Goal: Information Seeking & Learning: Compare options

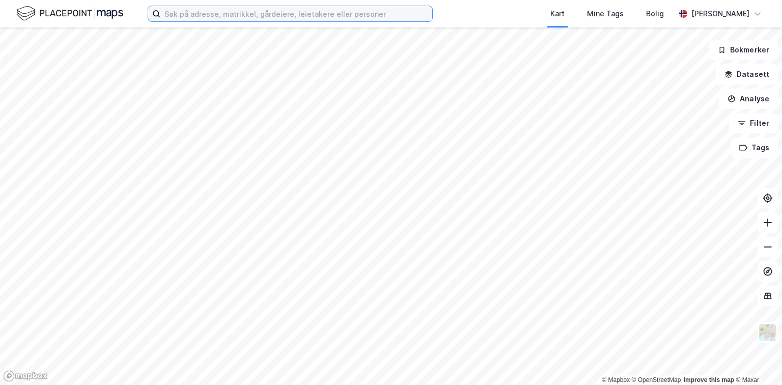
click at [262, 14] on input at bounding box center [296, 13] width 272 height 15
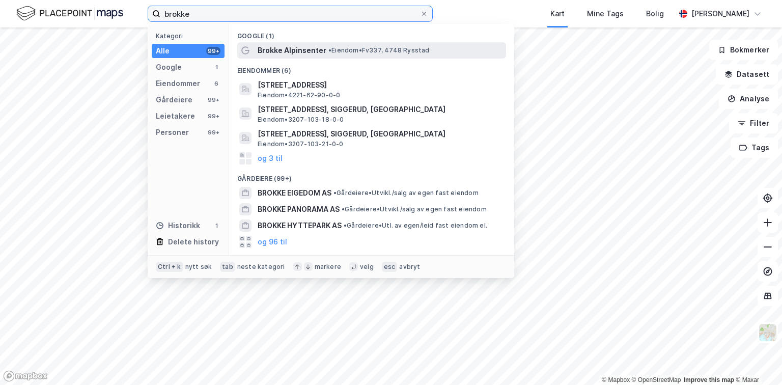
type input "brokke"
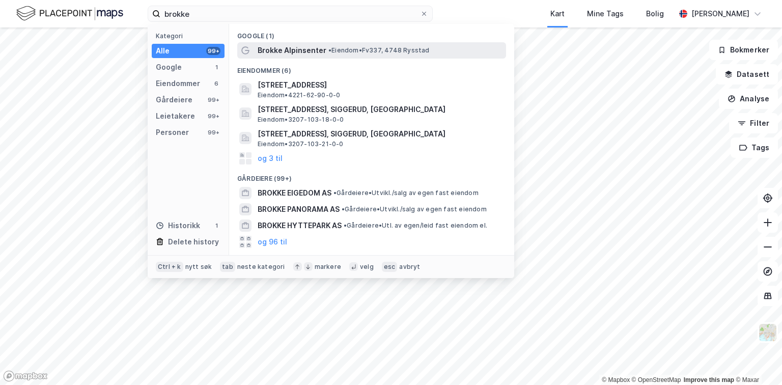
click at [279, 51] on span "Brokke Alpinsenter" at bounding box center [292, 50] width 69 height 12
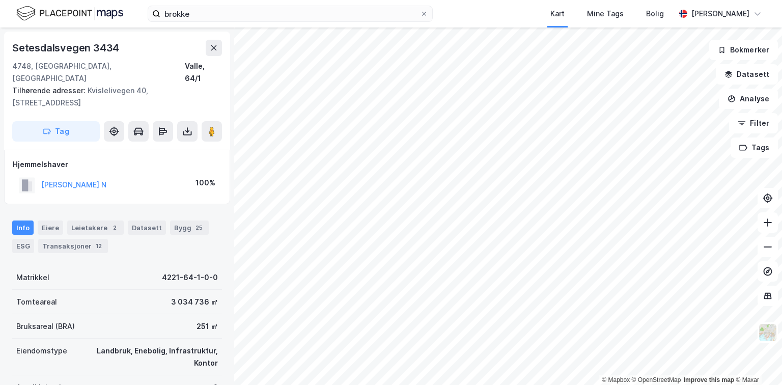
click at [200, 335] on div "© Mapbox © OpenStreetMap Improve this map © Maxar Setesdalsvegen 3434 [GEOGRAPH…" at bounding box center [391, 207] width 782 height 358
click at [402, 385] on html "brokke Kart Mine Tags [GEOGRAPHIC_DATA][PERSON_NAME] © Mapbox © OpenStreetMap I…" at bounding box center [391, 192] width 782 height 385
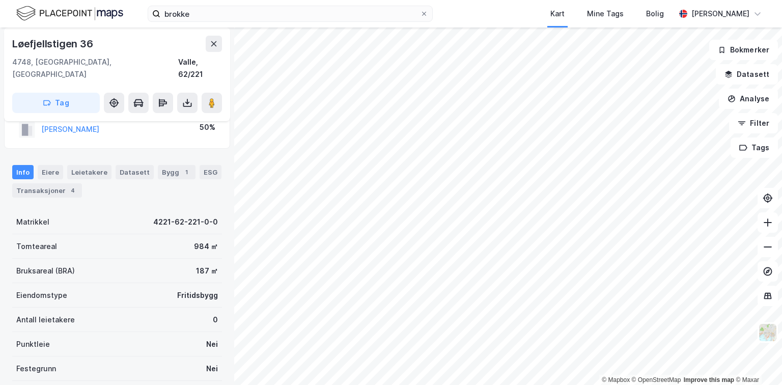
scroll to position [29, 0]
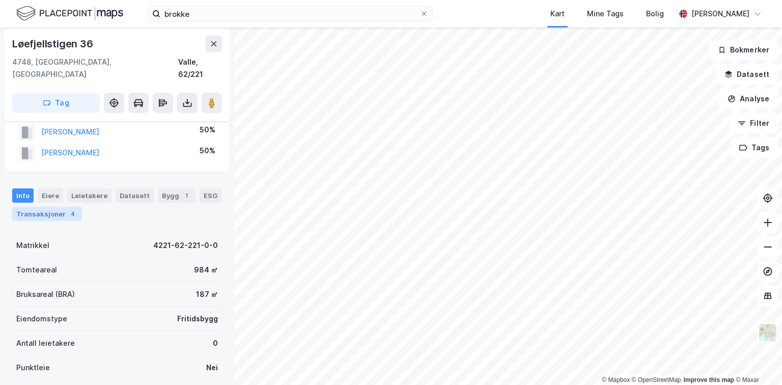
click at [49, 207] on div "Transaksjoner 4" at bounding box center [47, 214] width 70 height 14
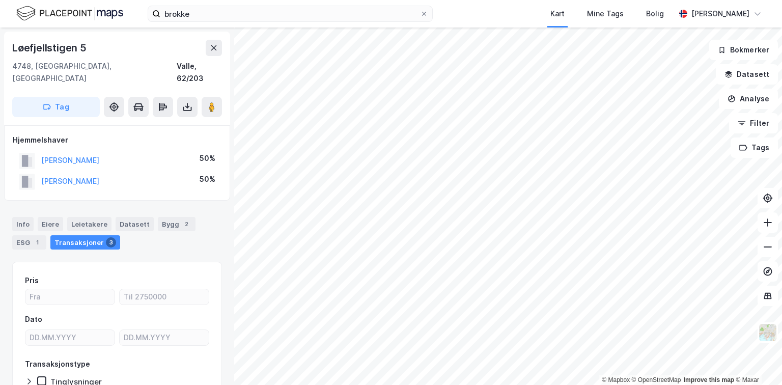
scroll to position [2, 0]
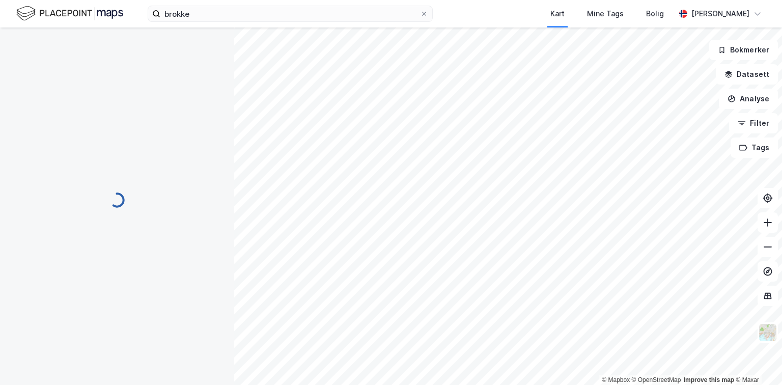
scroll to position [2, 0]
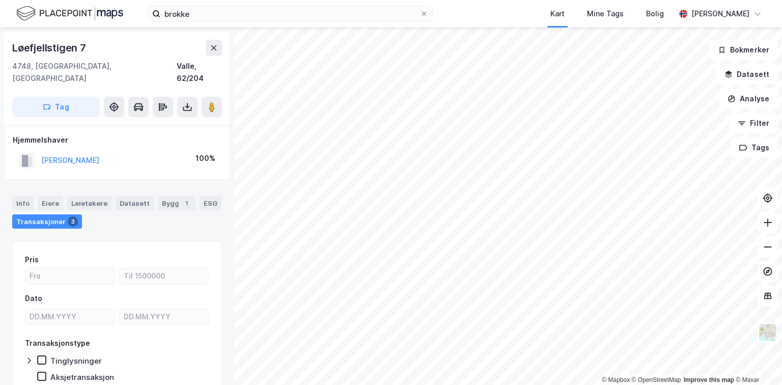
scroll to position [2, 0]
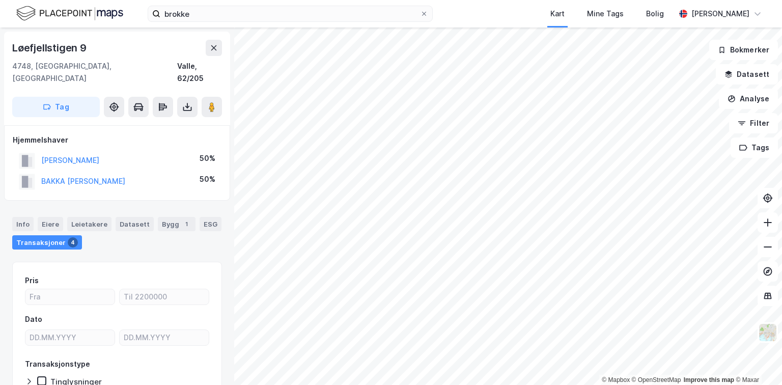
scroll to position [2, 0]
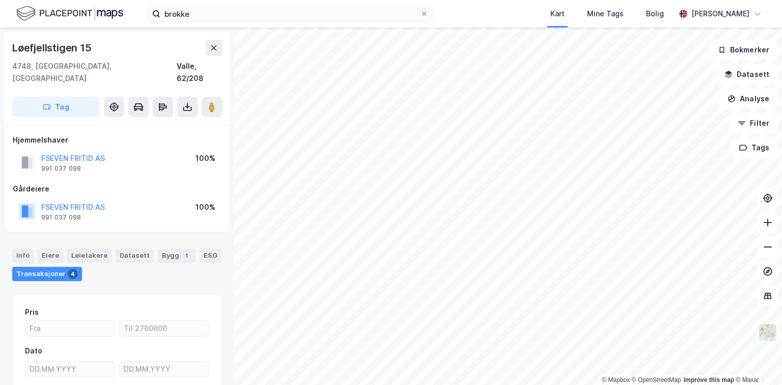
scroll to position [2, 0]
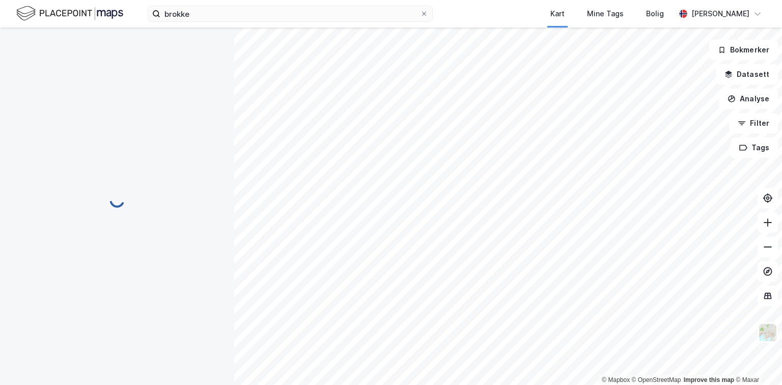
scroll to position [2, 0]
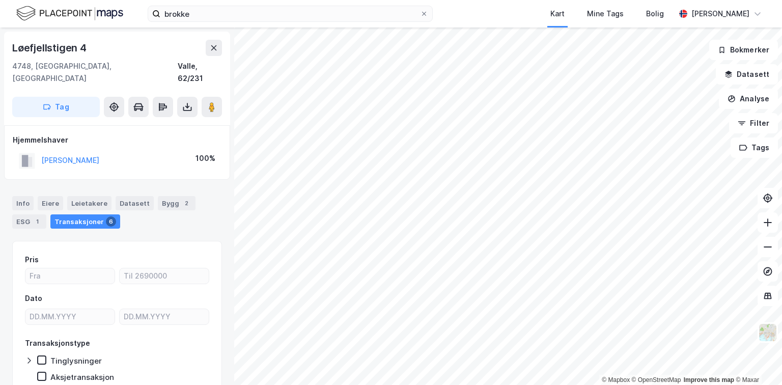
scroll to position [2, 0]
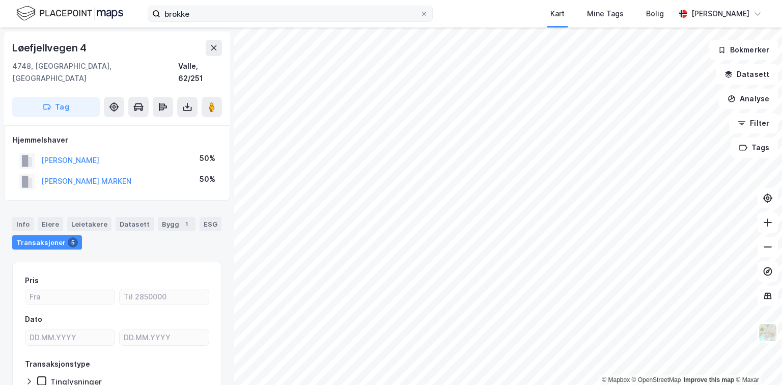
scroll to position [2, 0]
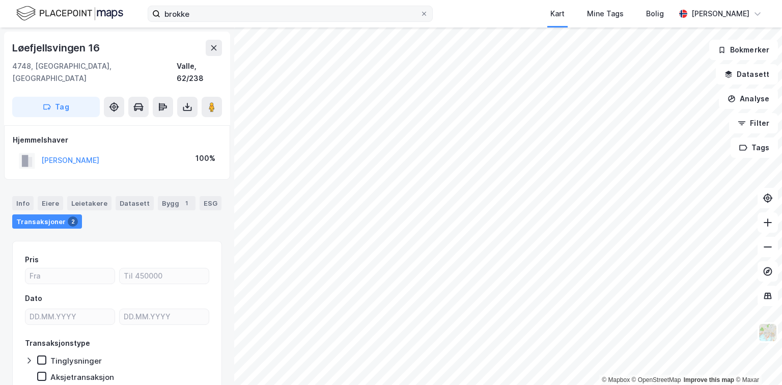
scroll to position [2, 0]
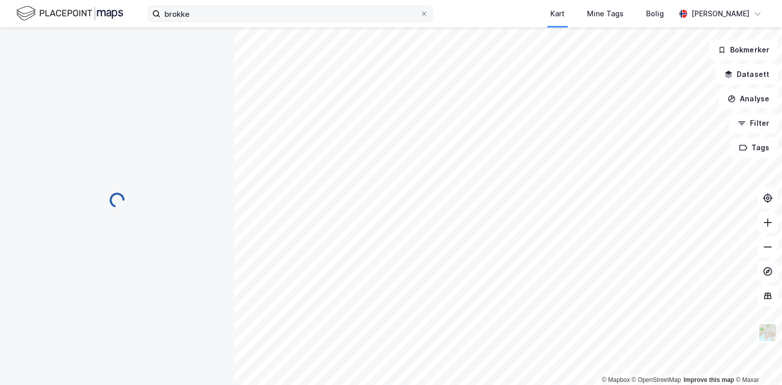
scroll to position [2, 0]
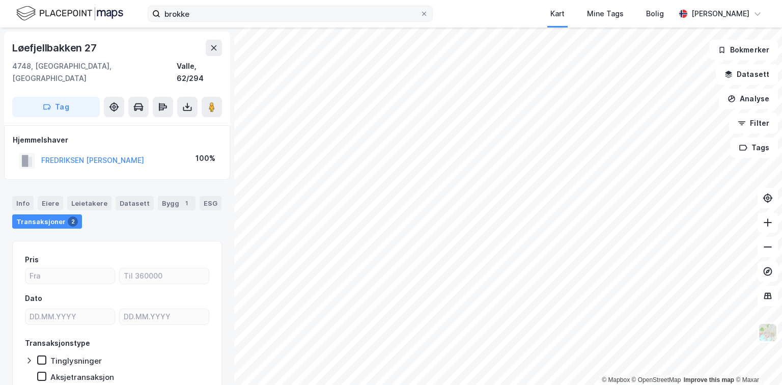
scroll to position [2, 0]
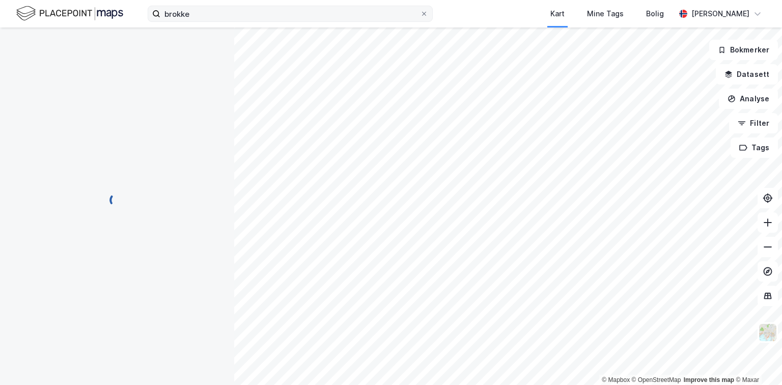
scroll to position [2, 0]
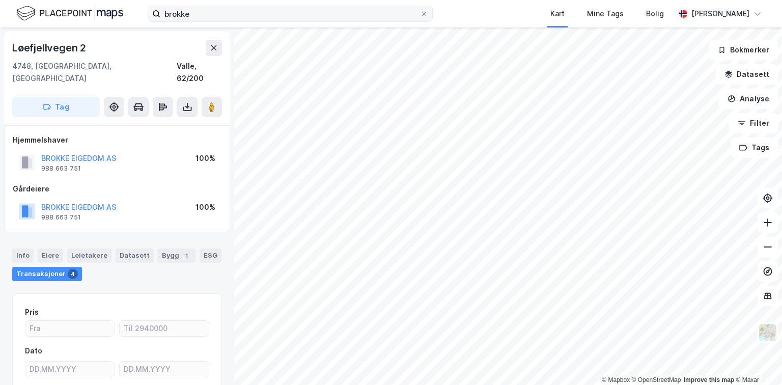
scroll to position [2, 0]
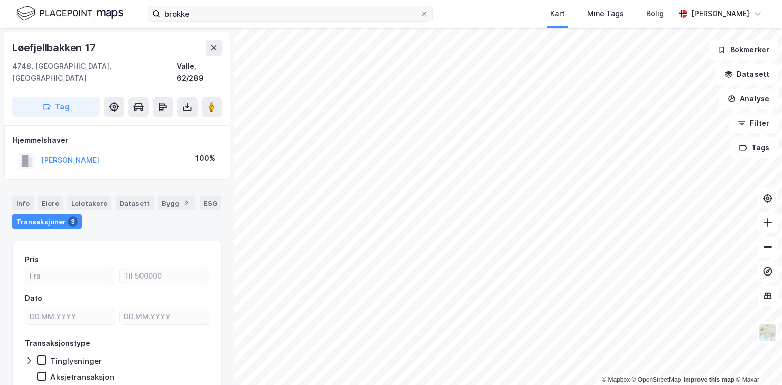
scroll to position [2, 0]
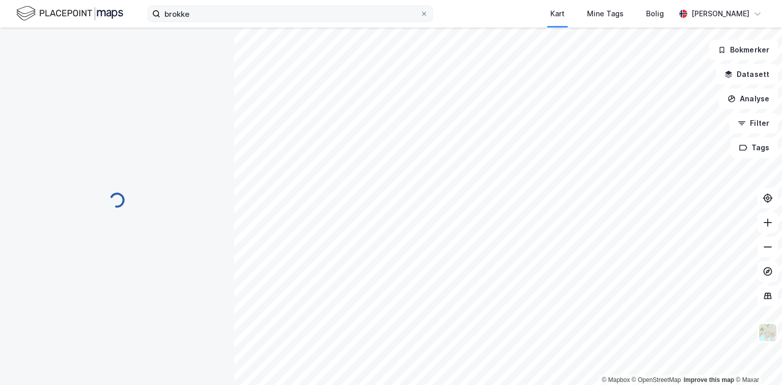
scroll to position [2, 0]
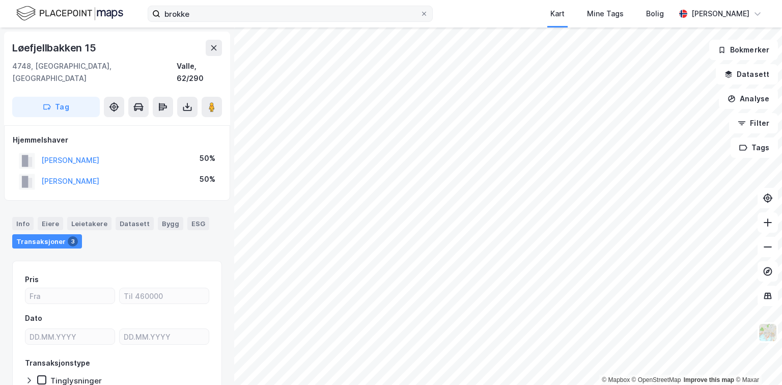
scroll to position [2, 0]
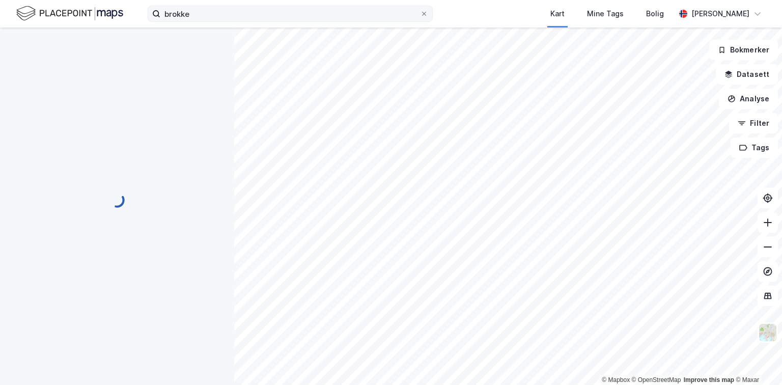
scroll to position [2, 0]
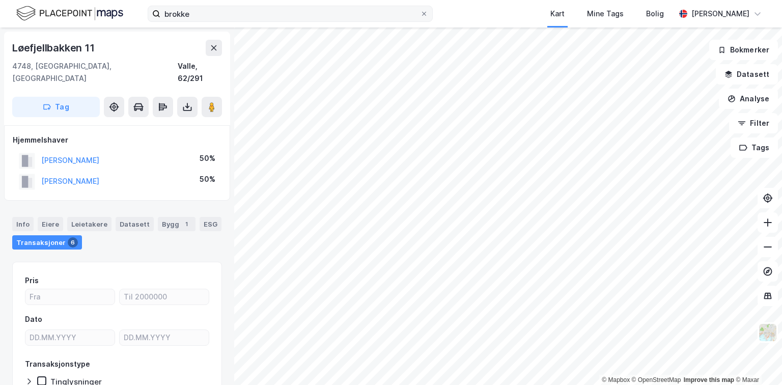
scroll to position [2, 0]
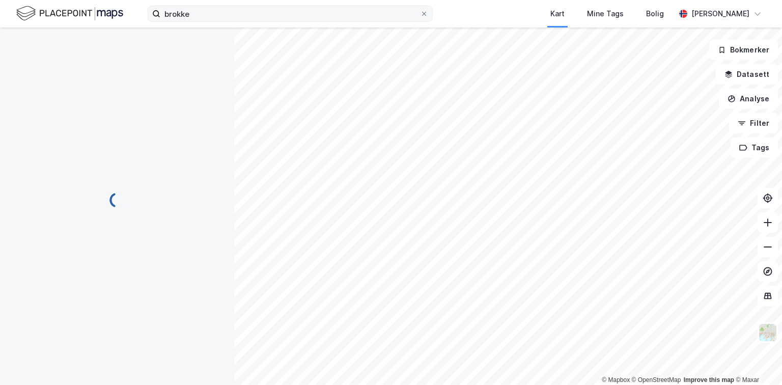
scroll to position [2, 0]
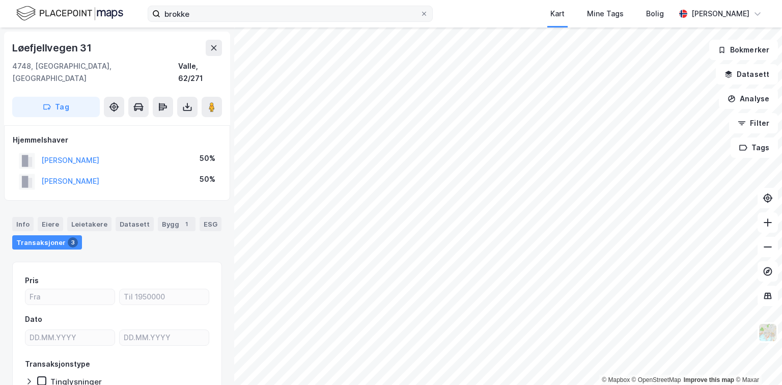
scroll to position [2, 0]
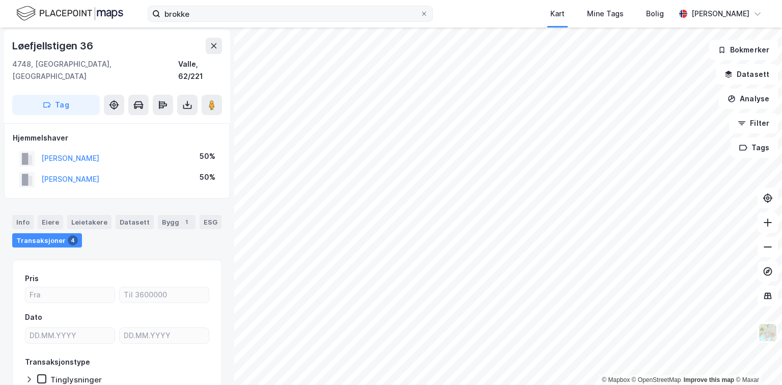
scroll to position [2, 0]
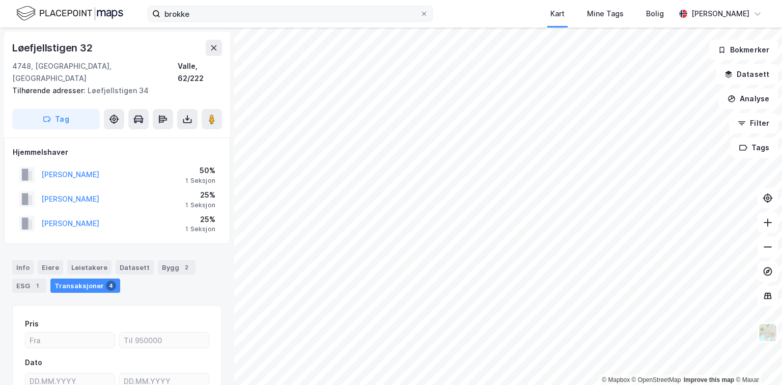
scroll to position [2, 0]
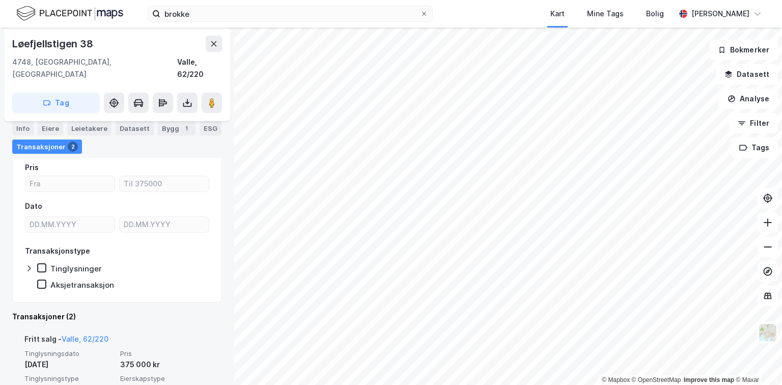
scroll to position [34, 0]
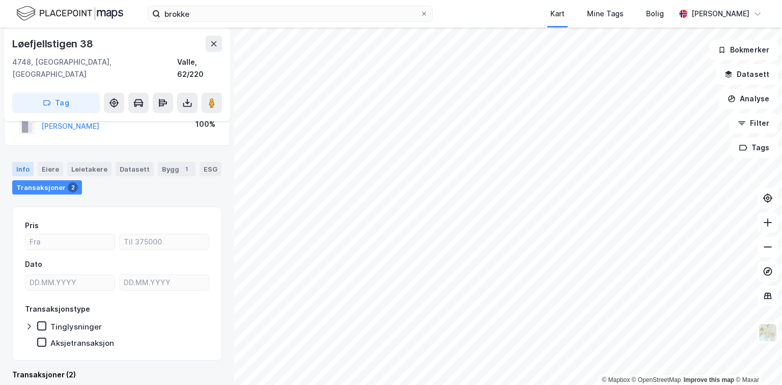
click at [21, 162] on div "Info" at bounding box center [22, 169] width 21 height 14
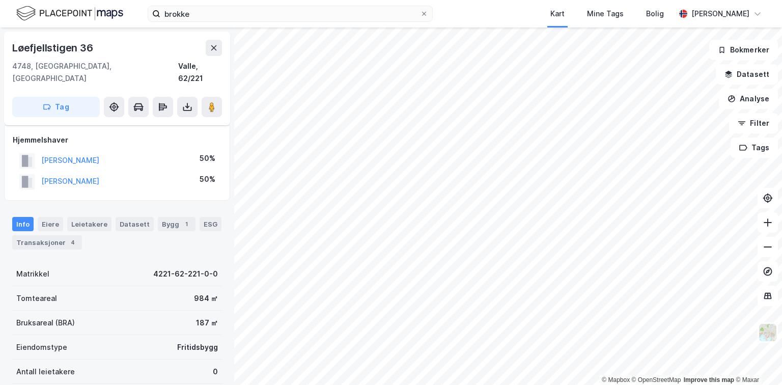
scroll to position [34, 0]
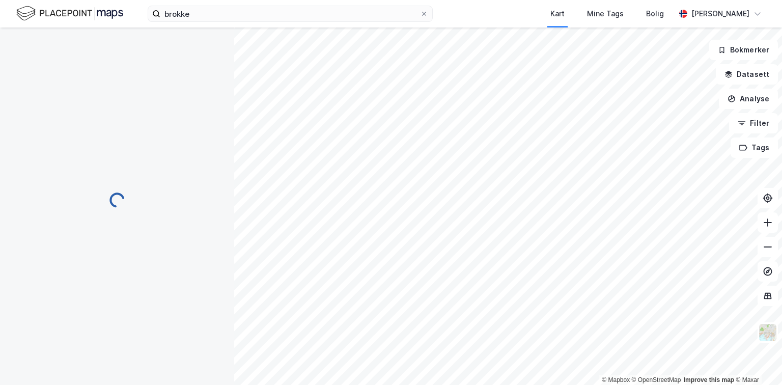
scroll to position [34, 0]
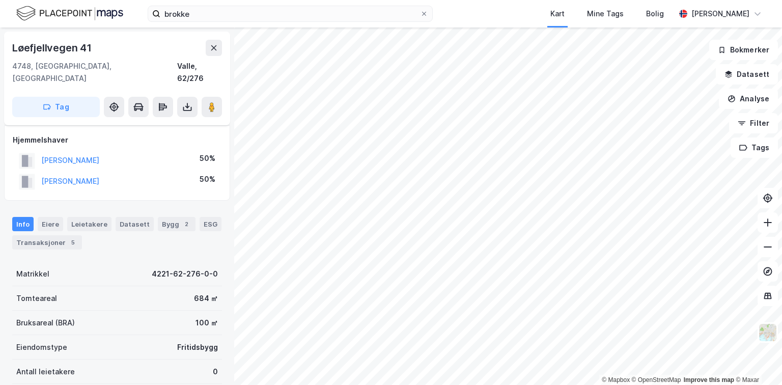
scroll to position [34, 0]
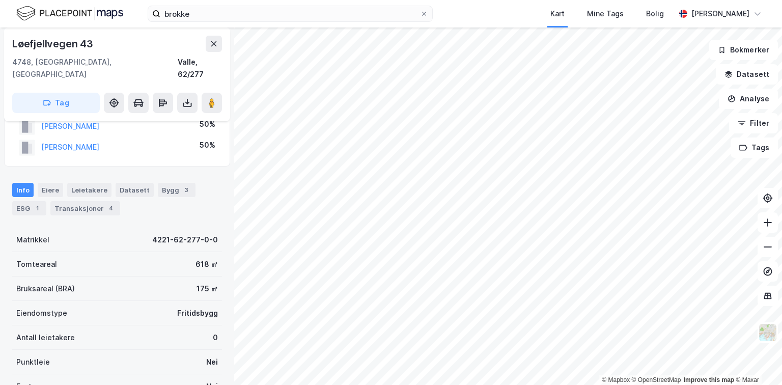
scroll to position [34, 0]
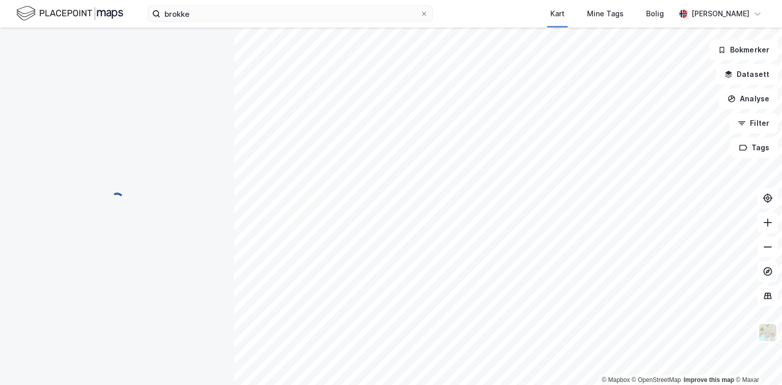
scroll to position [34, 0]
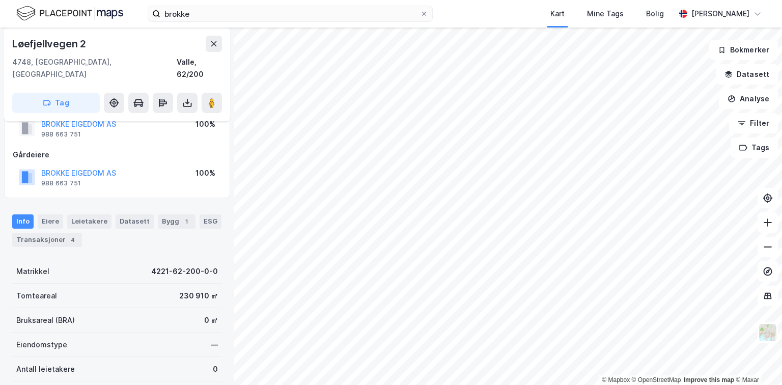
scroll to position [34, 0]
click at [598, 23] on div "brokke Kart Mine Tags [GEOGRAPHIC_DATA][PERSON_NAME] © Mapbox © OpenStreetMap I…" at bounding box center [391, 192] width 782 height 385
click at [556, 385] on html "brokke Kart Mine Tags [GEOGRAPHIC_DATA][PERSON_NAME] © Mapbox © OpenStreetMap I…" at bounding box center [391, 192] width 782 height 385
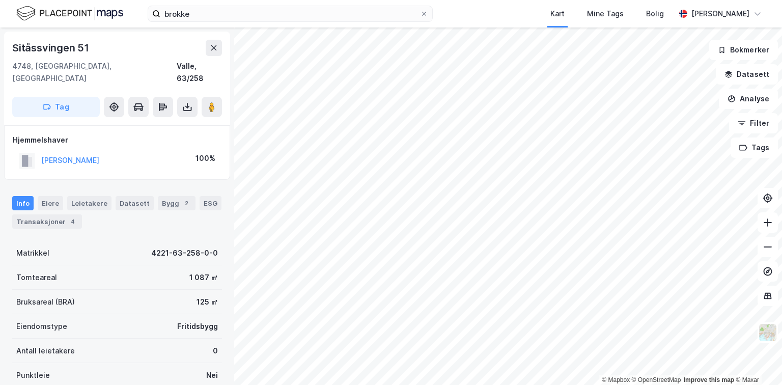
scroll to position [34, 0]
